Goal: Information Seeking & Learning: Learn about a topic

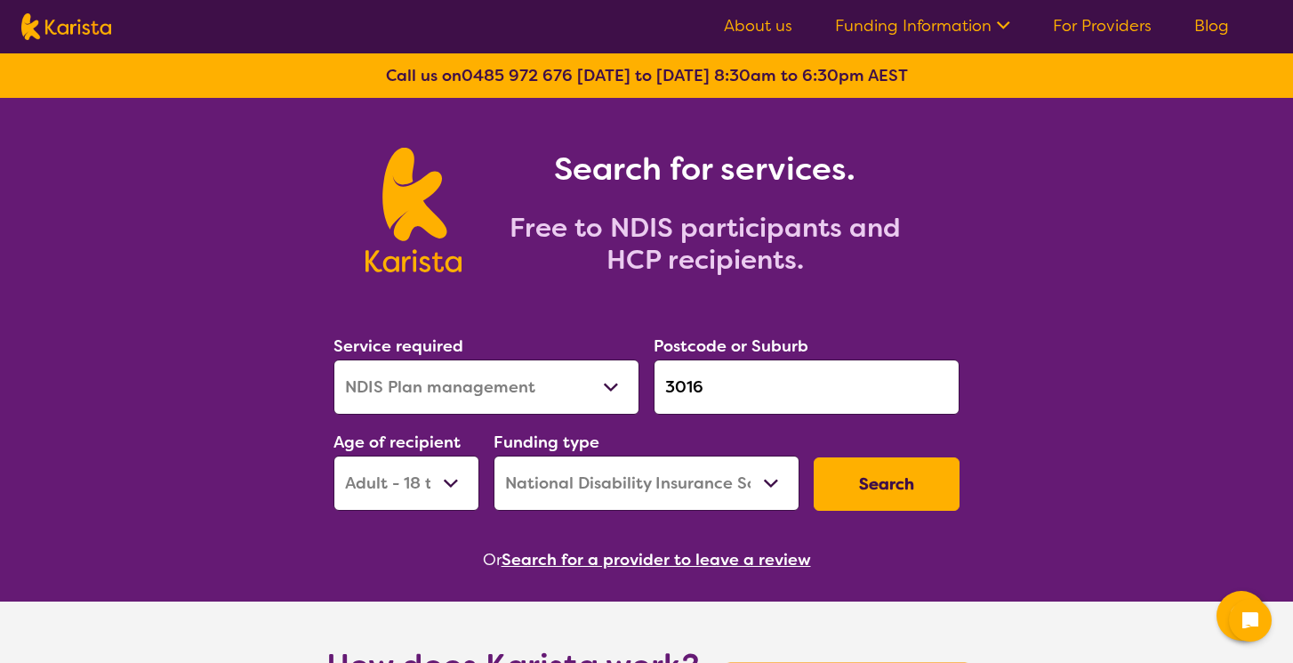
select select "NDIS Plan management"
select select "AD"
select select "NDIS"
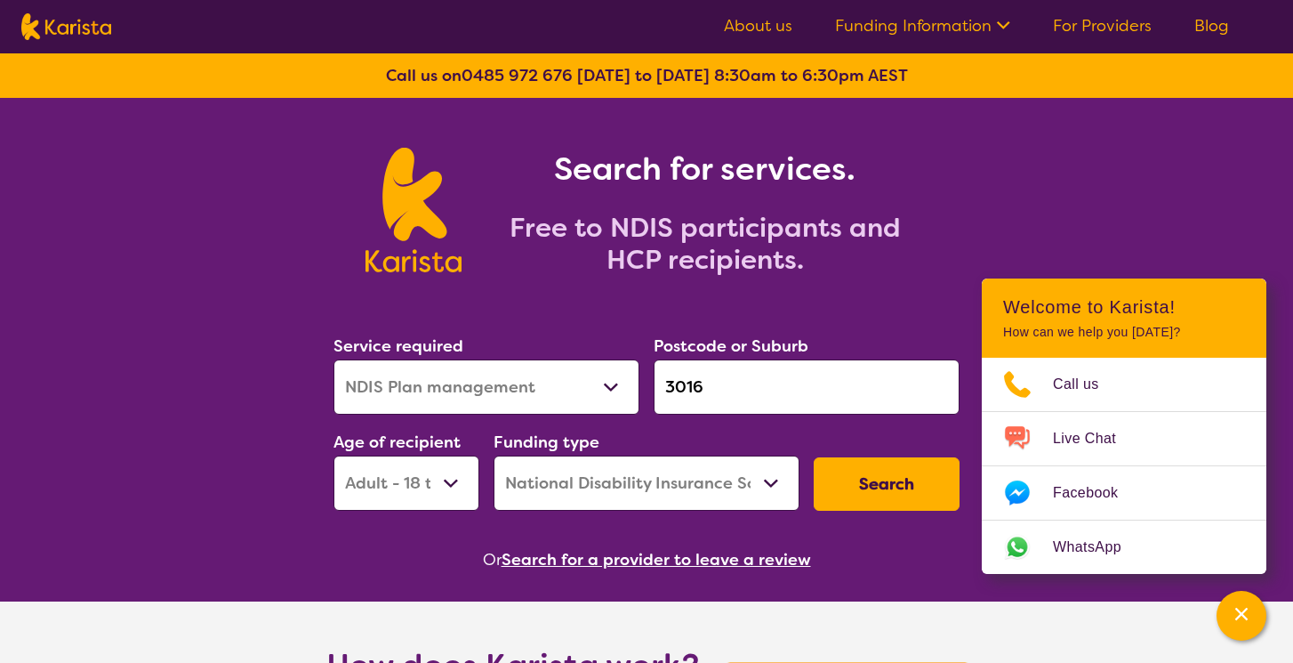
click at [889, 487] on button "Search" at bounding box center [887, 483] width 146 height 53
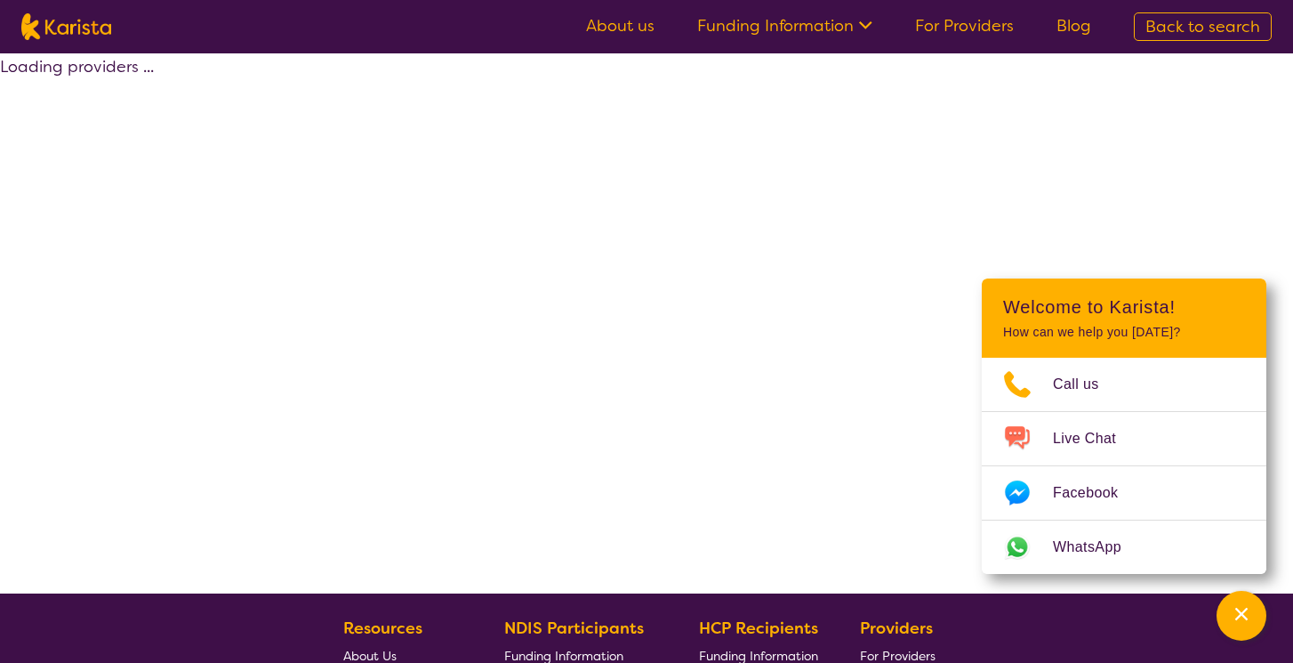
select select "by_score"
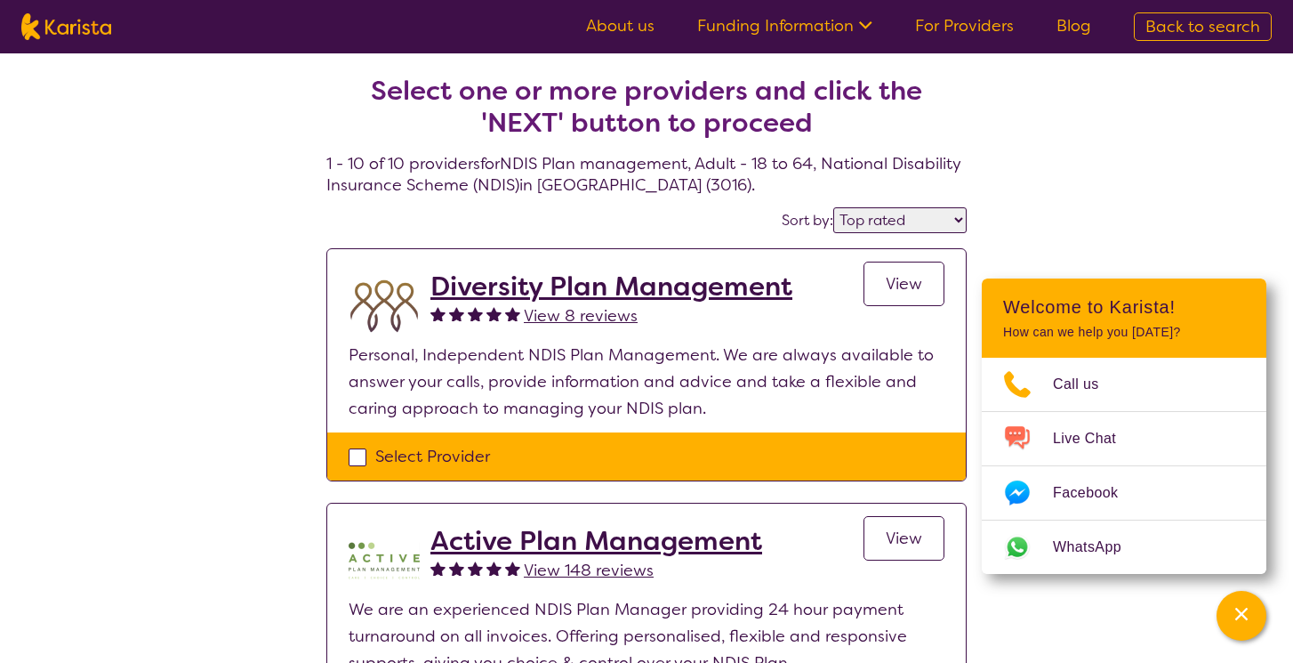
select select "NDIS Plan management"
select select "AD"
select select "NDIS"
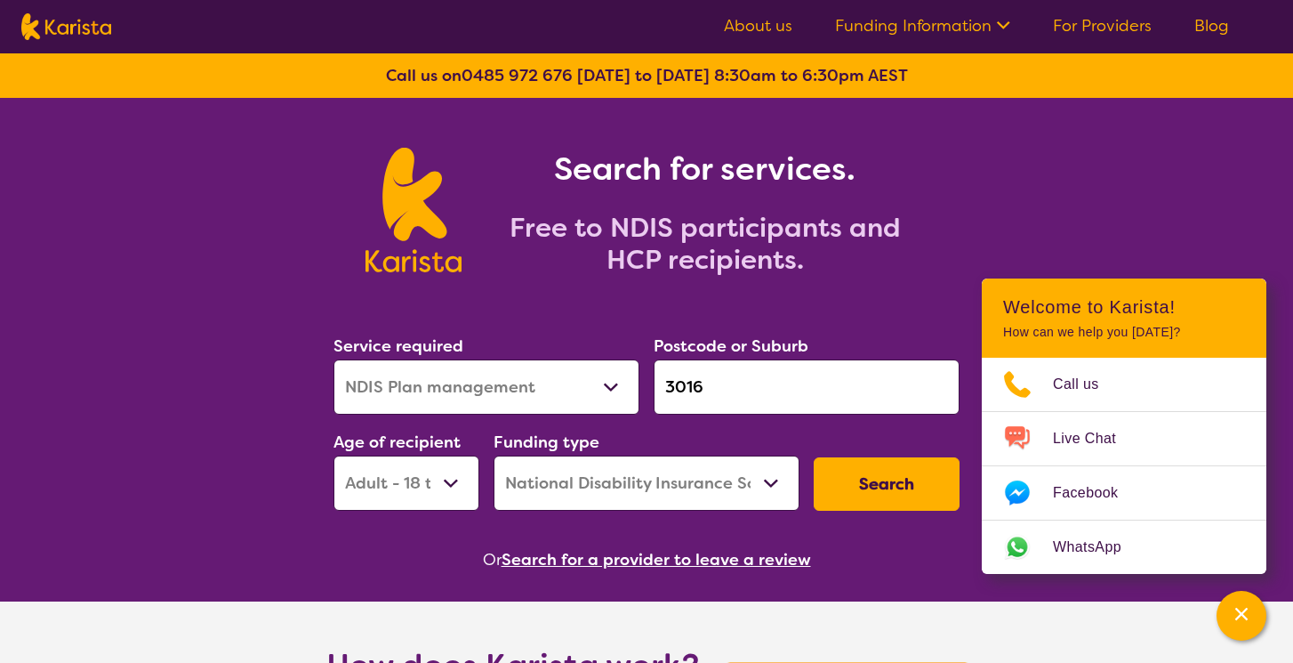
click at [676, 389] on input "3016" at bounding box center [807, 386] width 306 height 55
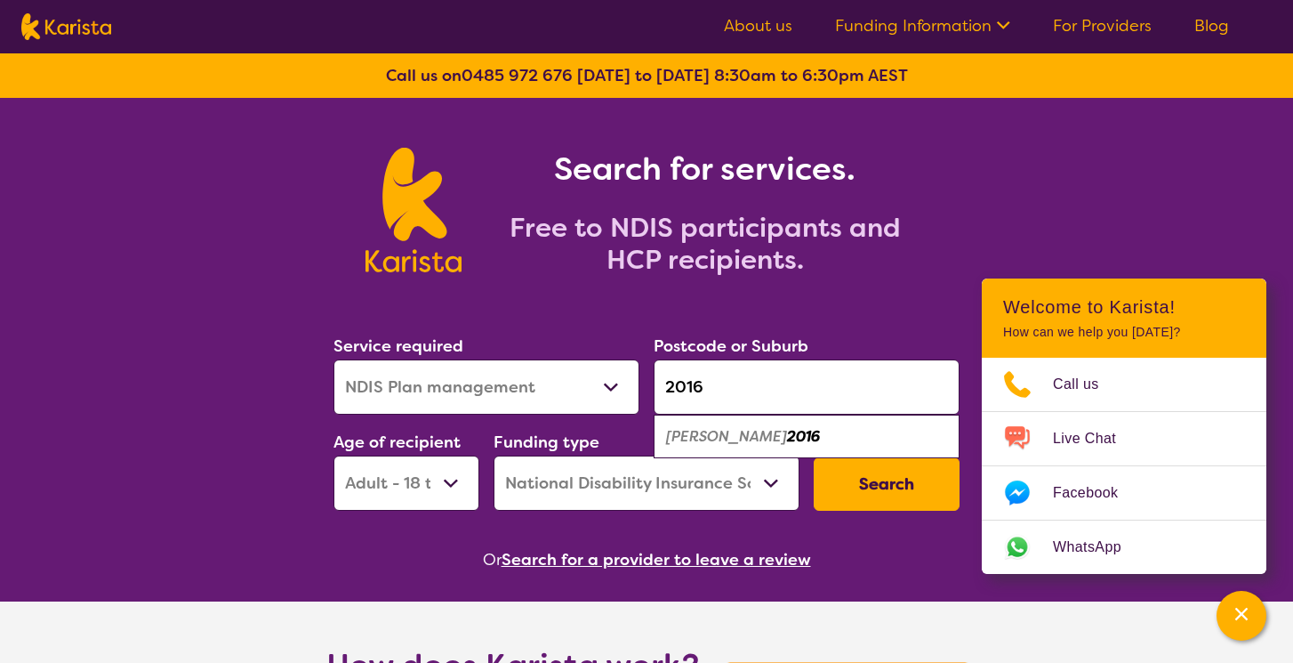
type input "2016"
click at [787, 431] on em "2016" at bounding box center [803, 436] width 33 height 19
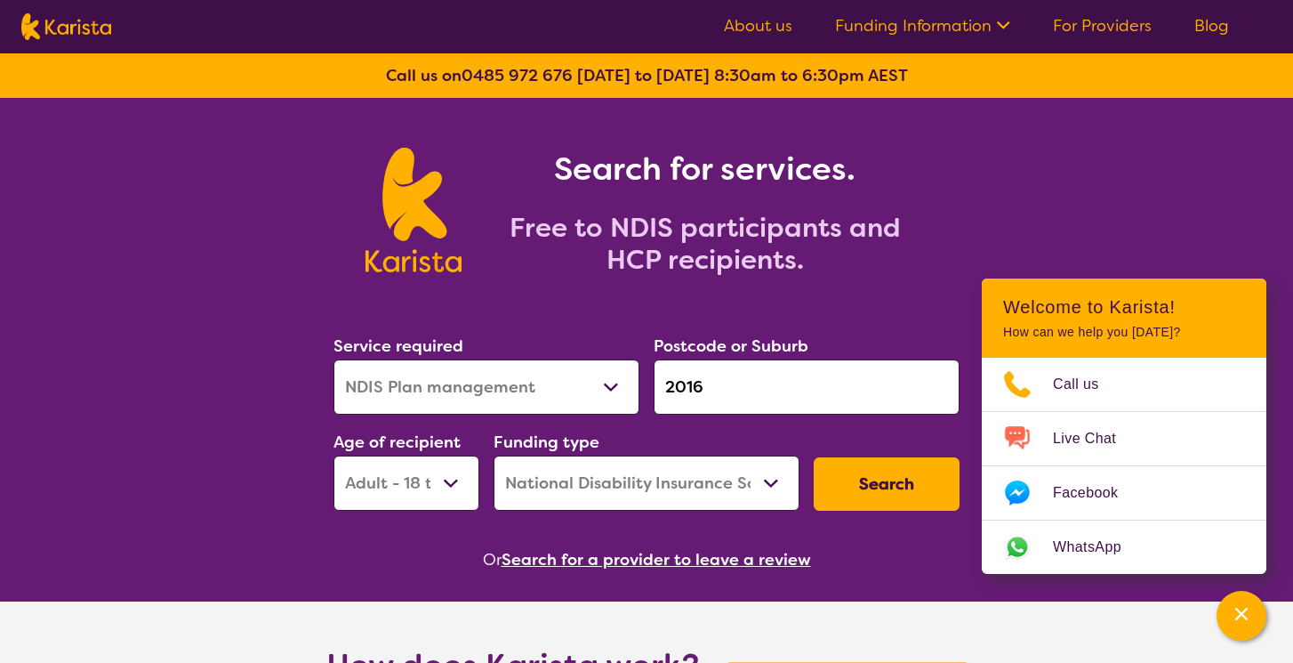
click at [866, 485] on button "Search" at bounding box center [887, 483] width 146 height 53
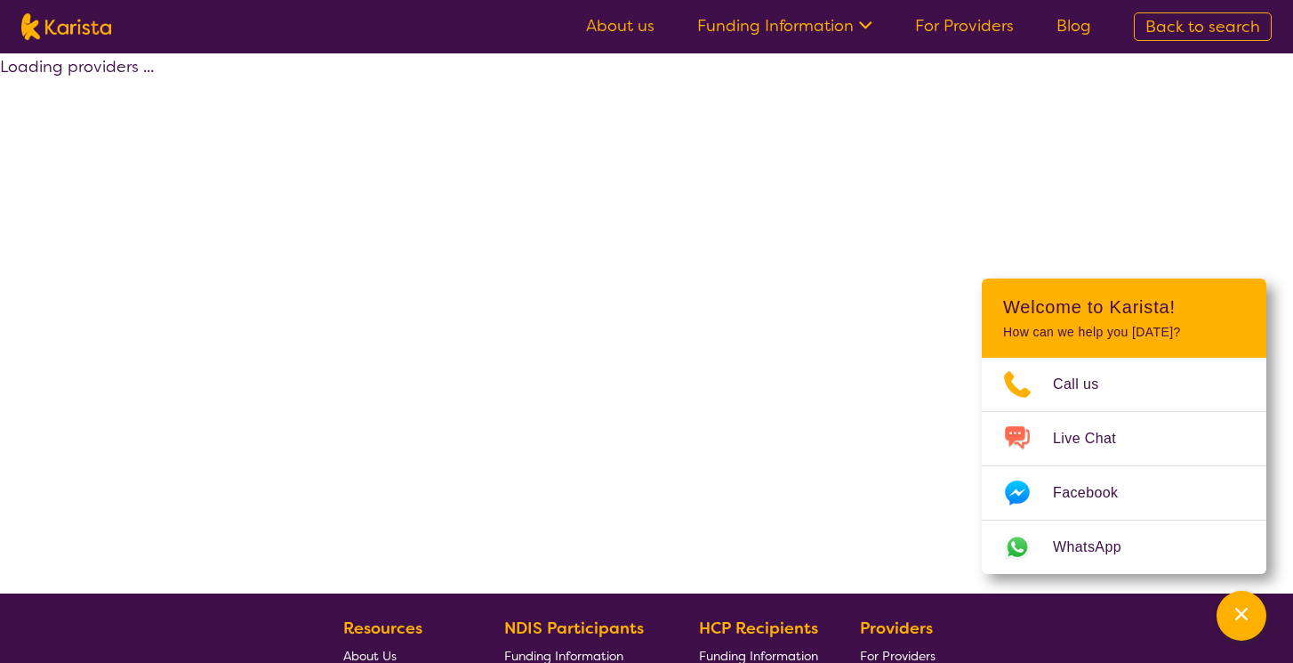
select select "by_score"
